Goal: Communication & Community: Submit feedback/report problem

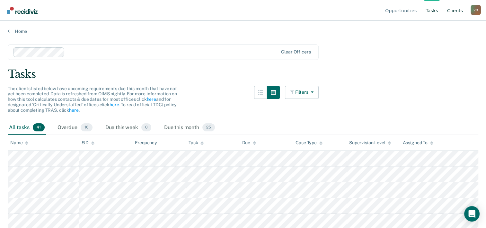
click at [452, 10] on link "Client s" at bounding box center [455, 10] width 18 height 21
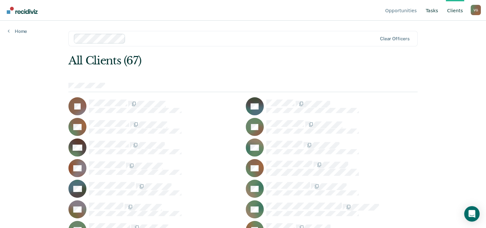
click at [432, 14] on link "Tasks" at bounding box center [432, 10] width 15 height 21
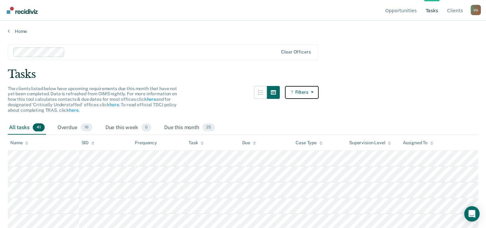
click at [318, 93] on button "Filters" at bounding box center [302, 92] width 34 height 13
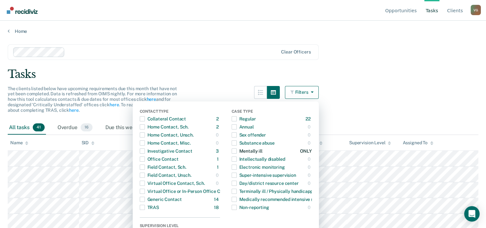
click at [237, 149] on span "Dropdown Menu" at bounding box center [234, 150] width 5 height 5
click at [144, 167] on span "Dropdown Menu" at bounding box center [142, 166] width 5 height 5
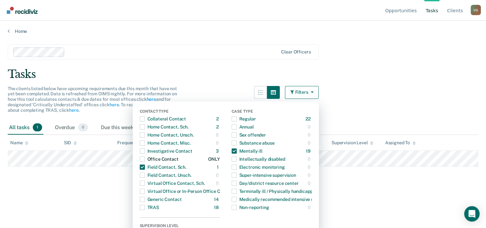
click at [144, 160] on span "Dropdown Menu" at bounding box center [142, 158] width 5 height 5
click at [236, 154] on div "Dropdown Menu" at bounding box center [234, 151] width 5 height 10
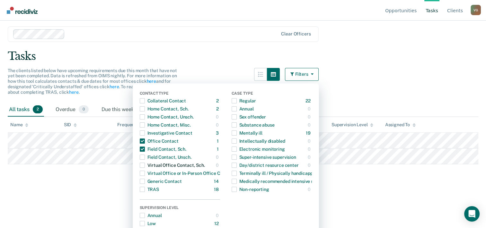
scroll to position [64, 0]
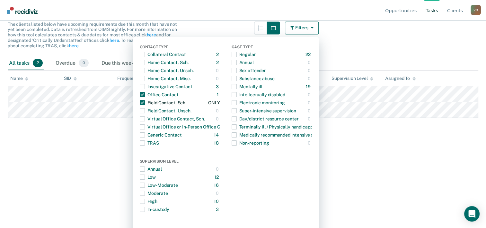
click at [145, 101] on span "Dropdown Menu" at bounding box center [142, 102] width 5 height 5
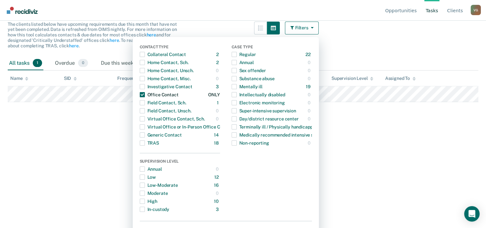
click at [145, 95] on span "Dropdown Menu" at bounding box center [142, 94] width 5 height 5
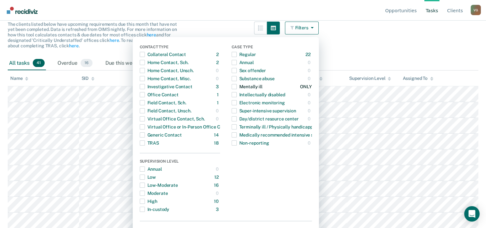
click at [237, 85] on span "Dropdown Menu" at bounding box center [234, 86] width 5 height 5
click at [237, 86] on span "Dropdown Menu" at bounding box center [234, 86] width 5 height 5
click at [235, 85] on span "Dropdown Menu" at bounding box center [234, 86] width 5 height 5
click at [371, 58] on div "All tasks 19 Overdue 3 Due this week 0 Due this month 16" at bounding box center [243, 63] width 471 height 14
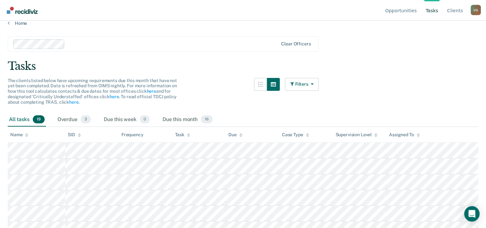
scroll to position [0, 0]
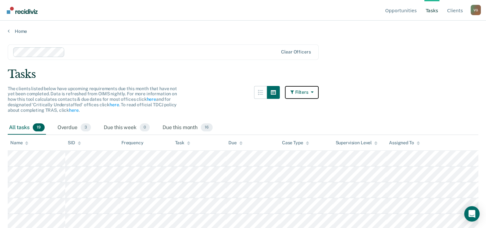
click at [313, 92] on icon "button" at bounding box center [310, 92] width 5 height 5
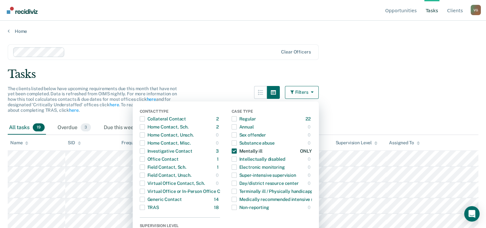
click at [236, 151] on span "Dropdown Menu" at bounding box center [234, 150] width 5 height 5
click at [417, 82] on main "Clear officers Tasks The clients listed below have upcoming requirements due th…" at bounding box center [243, 130] width 486 height 192
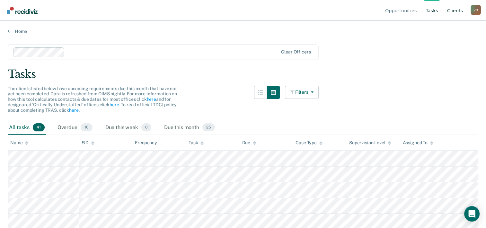
click at [454, 10] on link "Client s" at bounding box center [455, 10] width 18 height 21
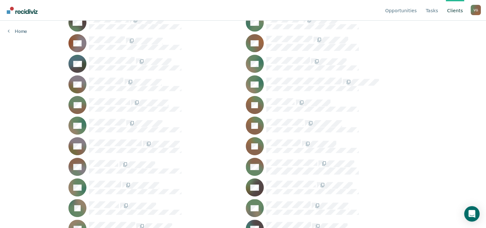
scroll to position [147, 0]
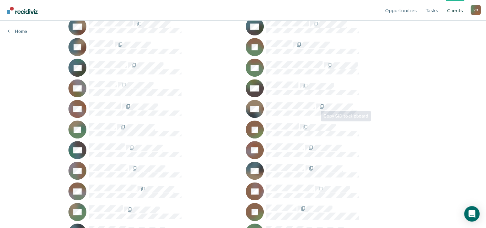
scroll to position [404, 0]
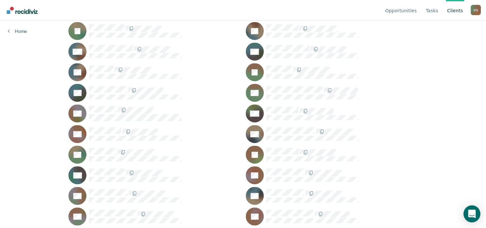
click at [469, 208] on div "Open Intercom Messenger" at bounding box center [472, 213] width 17 height 17
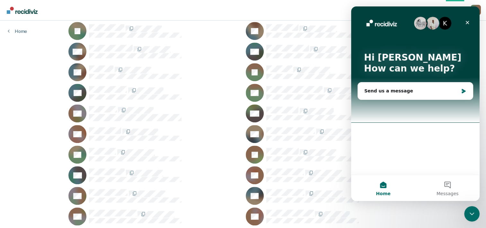
scroll to position [0, 0]
click at [388, 87] on div "Send us a message" at bounding box center [412, 90] width 94 height 7
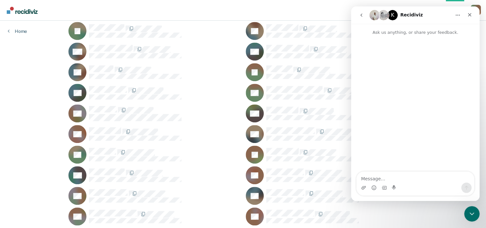
click at [385, 176] on textarea "Message…" at bounding box center [416, 176] width 118 height 11
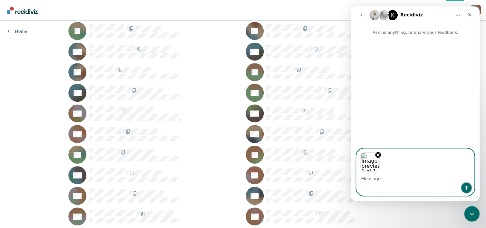
click at [466, 188] on icon "Send a message…" at bounding box center [466, 187] width 5 height 5
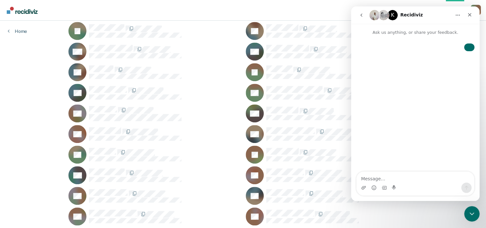
click at [420, 175] on textarea "Message…" at bounding box center [416, 176] width 118 height 11
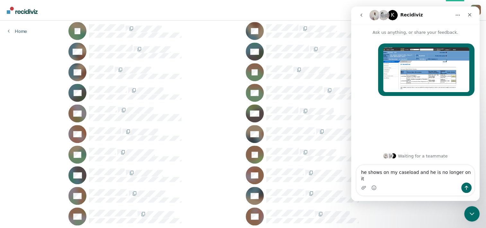
type textarea "he shows on my caseload and he is no longer on it"
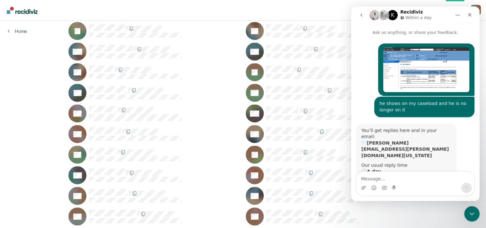
scroll to position [18, 0]
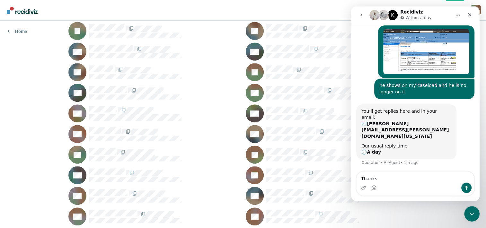
type textarea "Thanks"
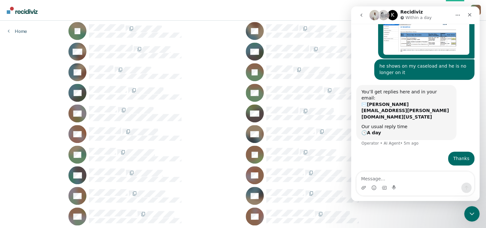
click at [420, 175] on textarea "Message…" at bounding box center [416, 176] width 118 height 11
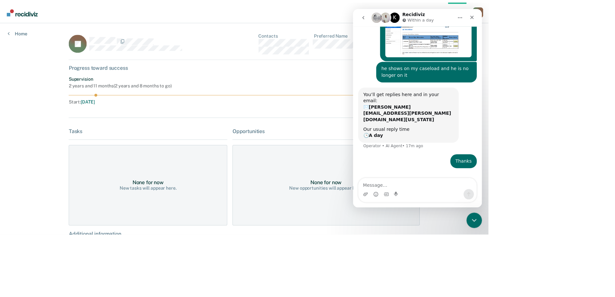
scroll to position [5, 0]
